Goal: Information Seeking & Learning: Learn about a topic

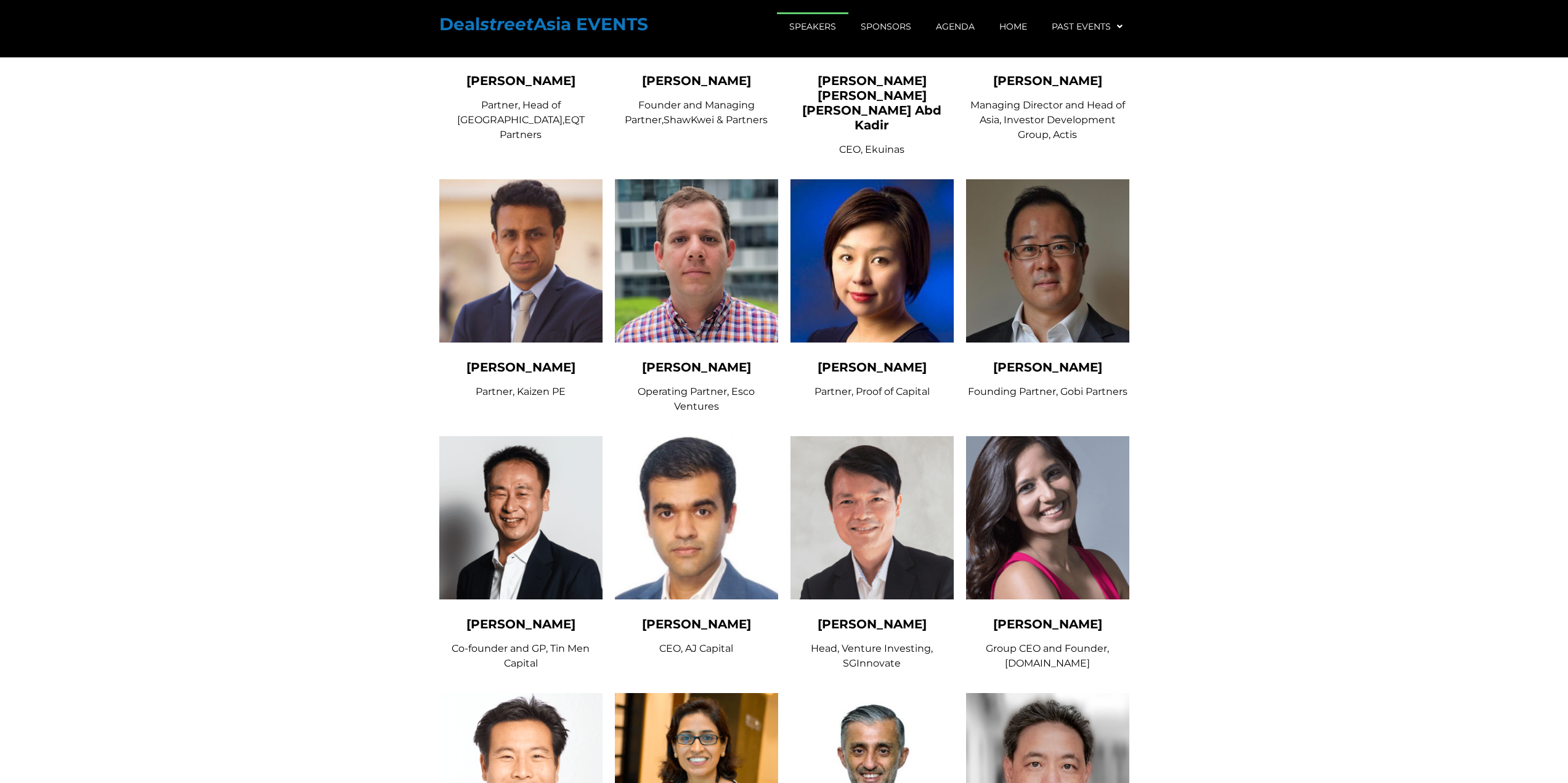
scroll to position [3328, 0]
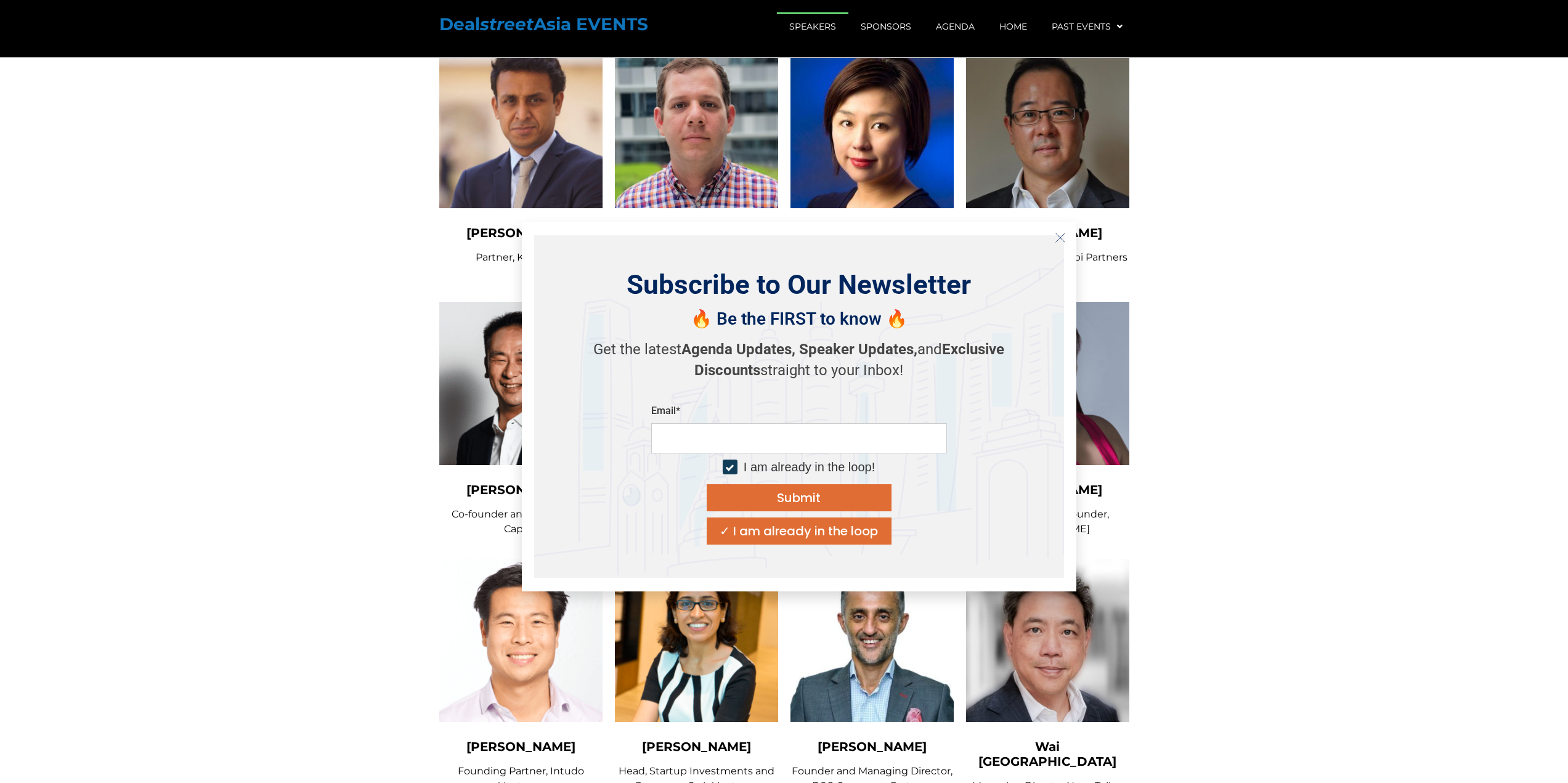
click at [1064, 233] on icon "Close" at bounding box center [1060, 238] width 11 height 11
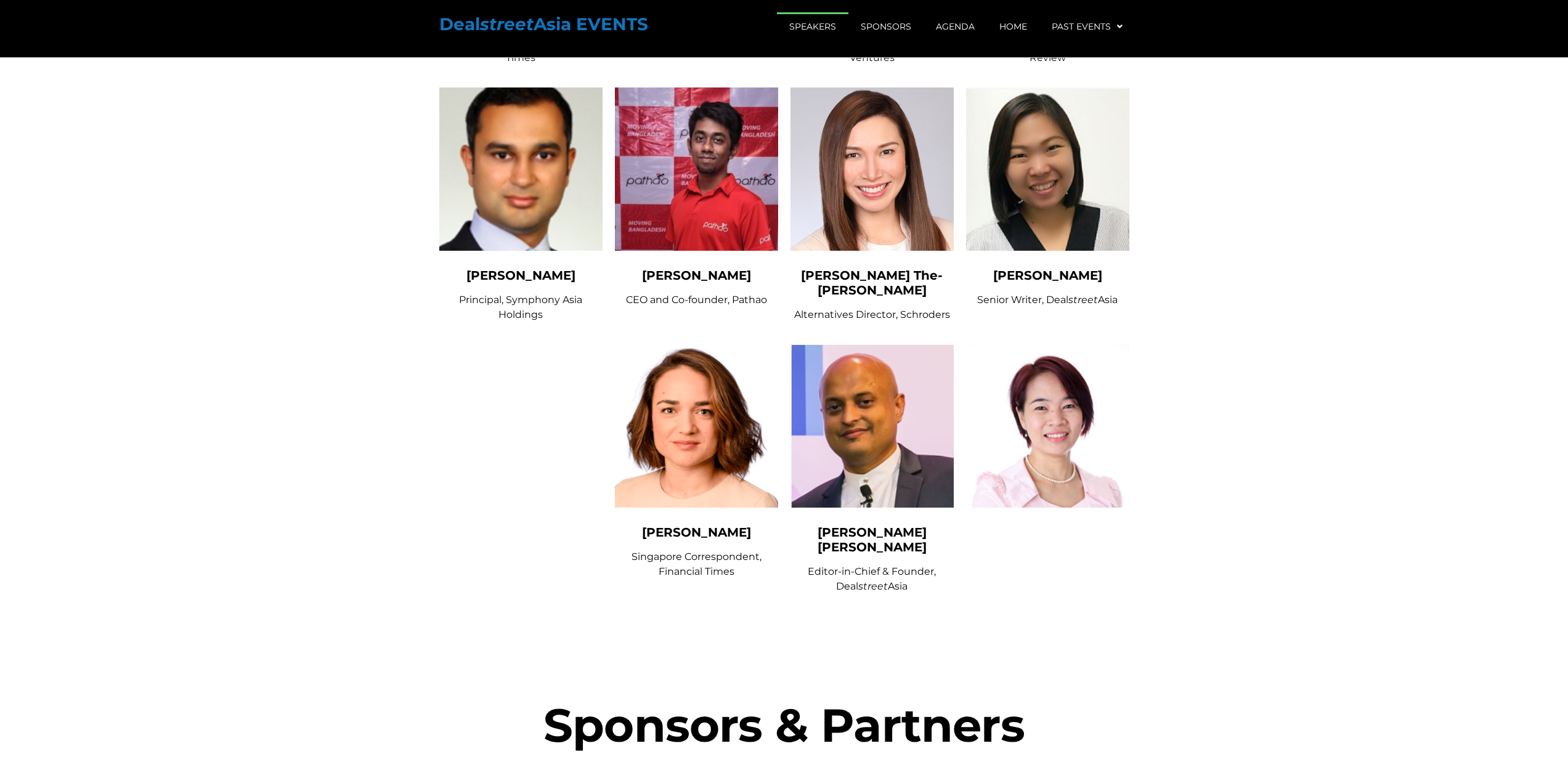
scroll to position [2540, 0]
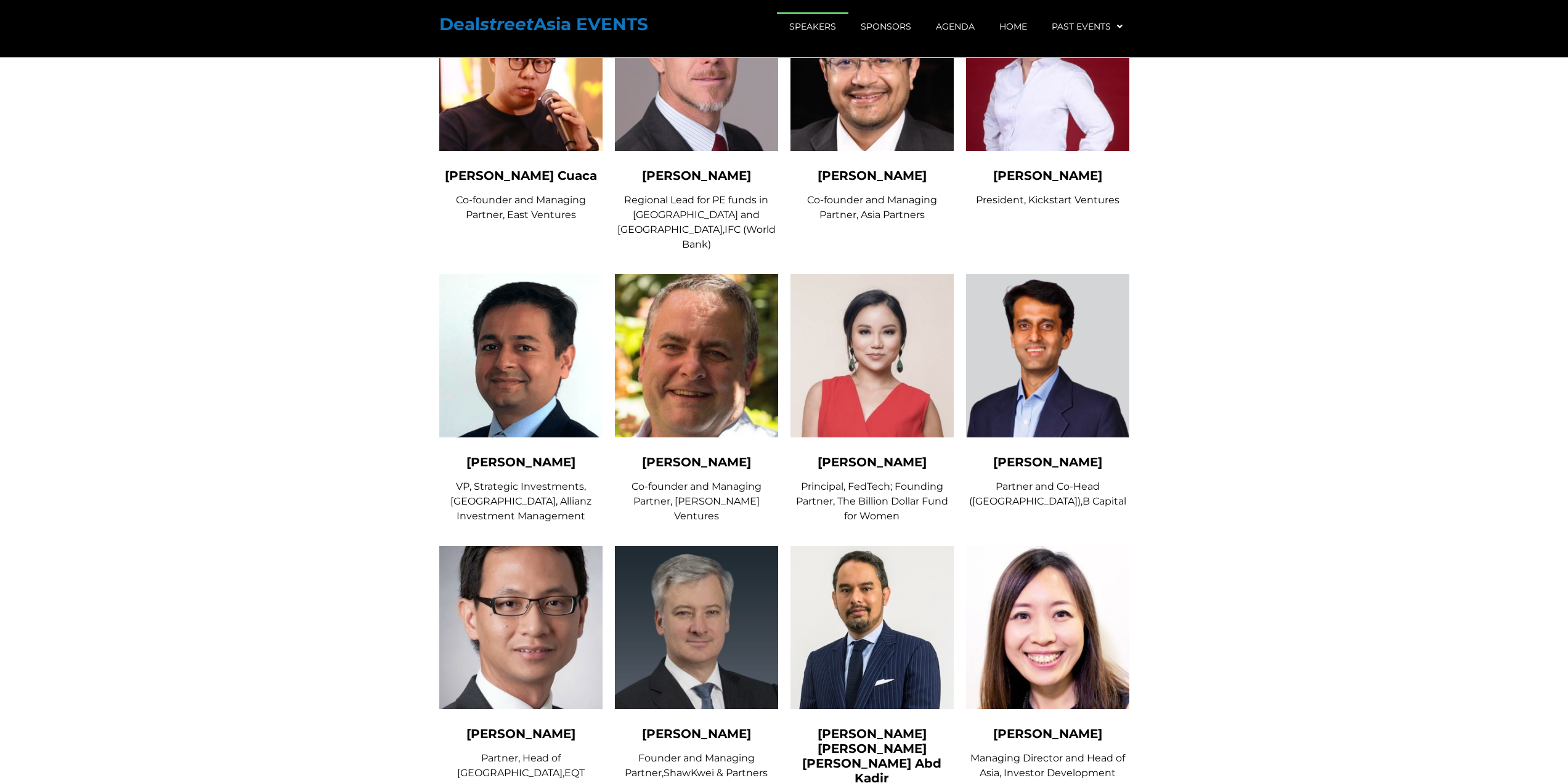
click at [493, 455] on span "[PERSON_NAME]" at bounding box center [521, 462] width 109 height 14
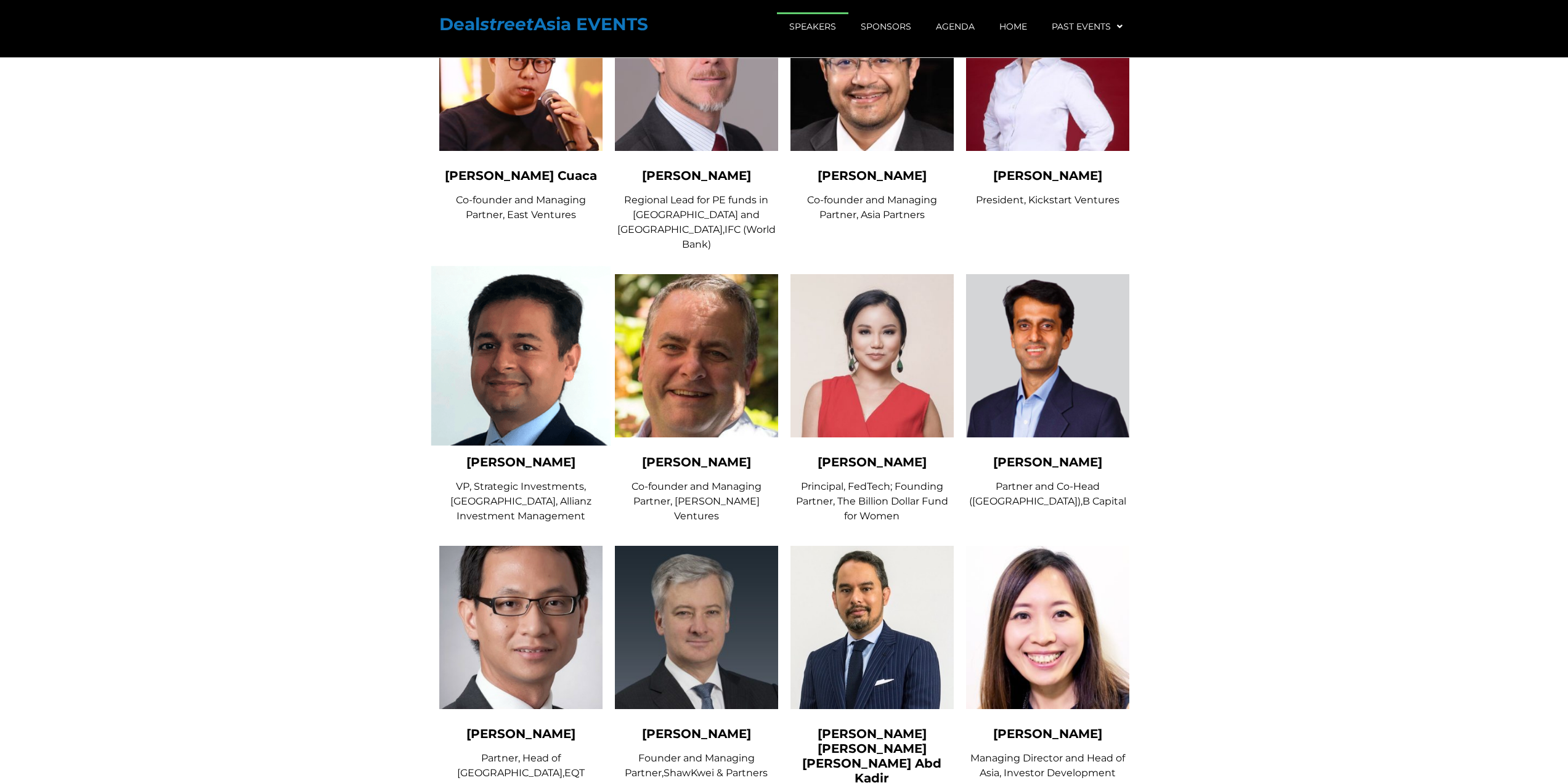
click at [514, 331] on img at bounding box center [521, 356] width 180 height 180
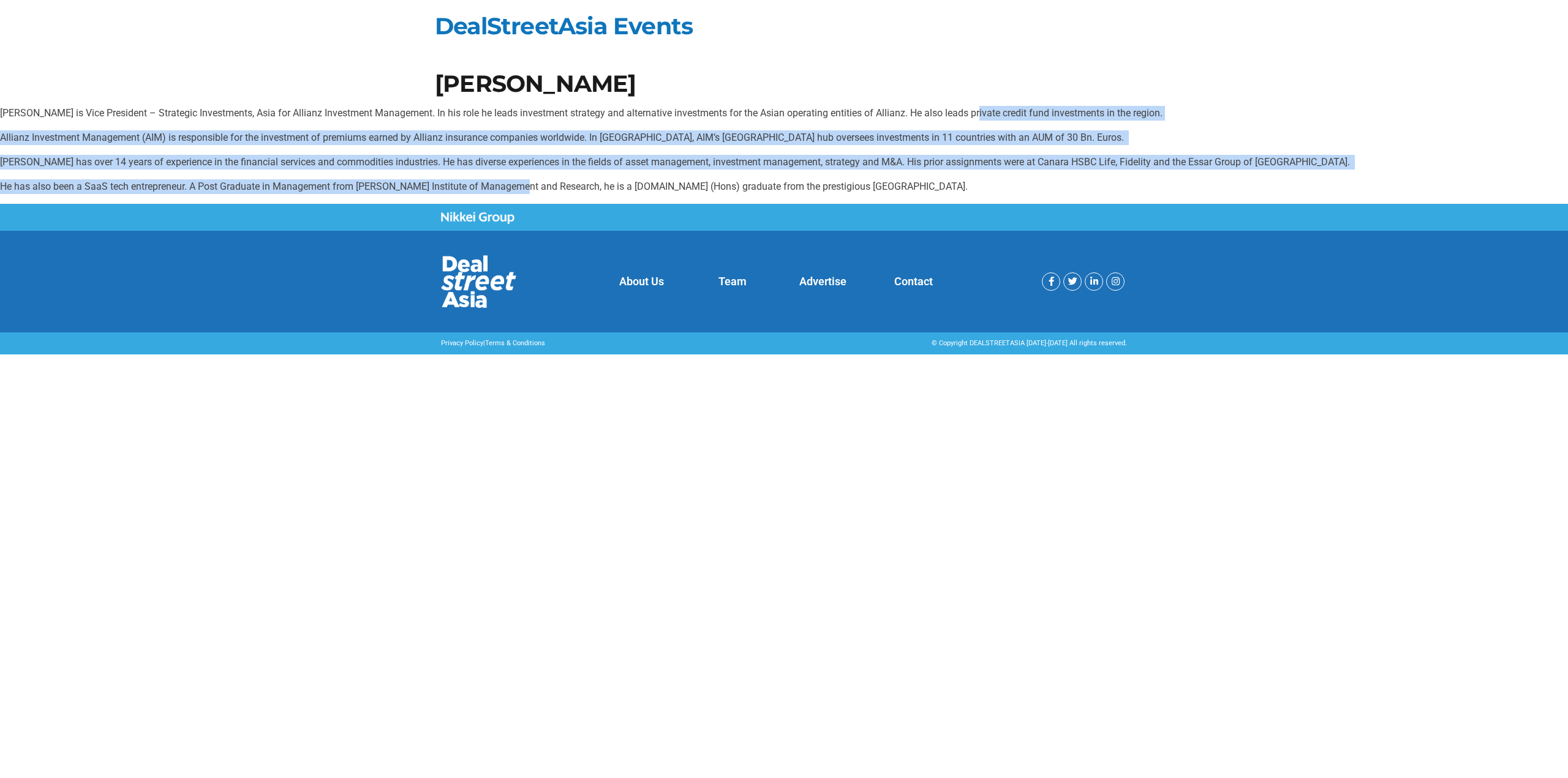
drag, startPoint x: 970, startPoint y: 110, endPoint x: 514, endPoint y: 190, distance: 463.0
click at [514, 190] on div "Kulbhushan is Vice President – Strategic Investments, Asia for Allianz Investme…" at bounding box center [784, 150] width 1568 height 88
